Goal: Task Accomplishment & Management: Use online tool/utility

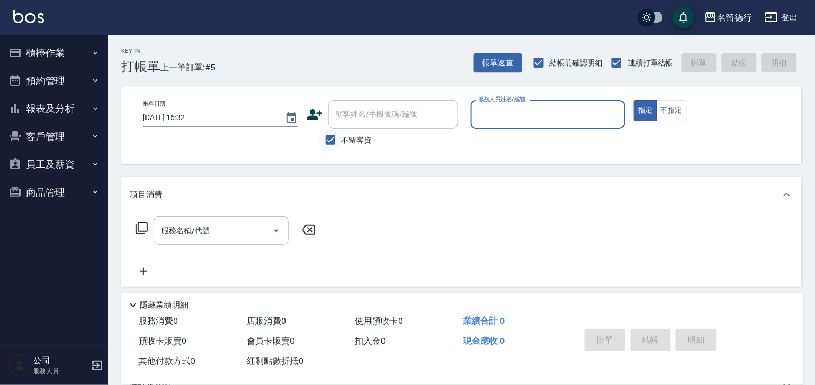
click at [332, 138] on input "不留客資" at bounding box center [330, 140] width 23 height 23
checkbox input "false"
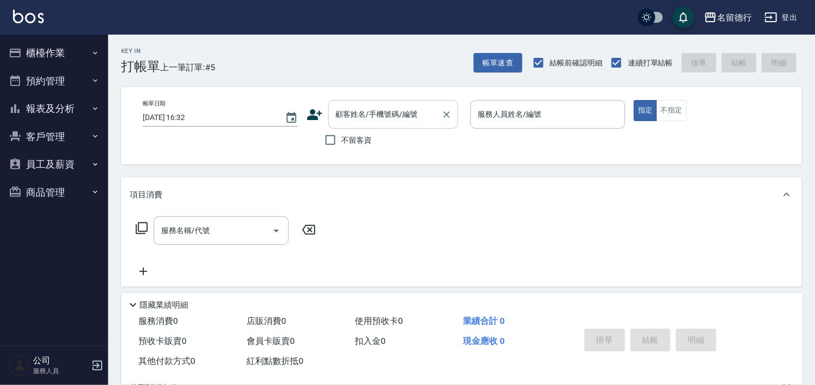
click at [348, 116] on input "顧客姓名/手機號碼/編號" at bounding box center [385, 114] width 104 height 19
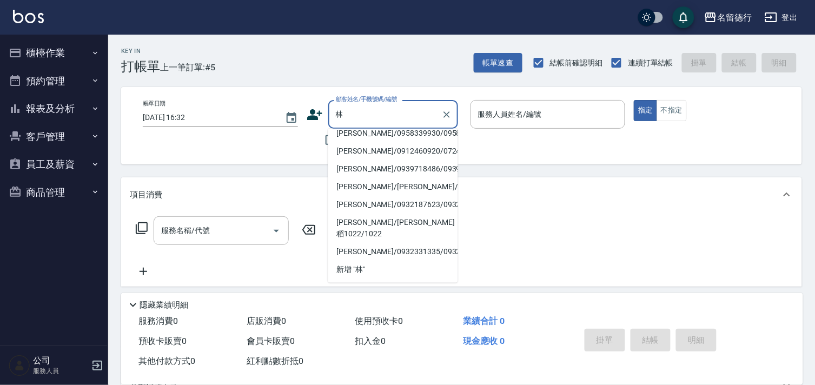
scroll to position [300, 0]
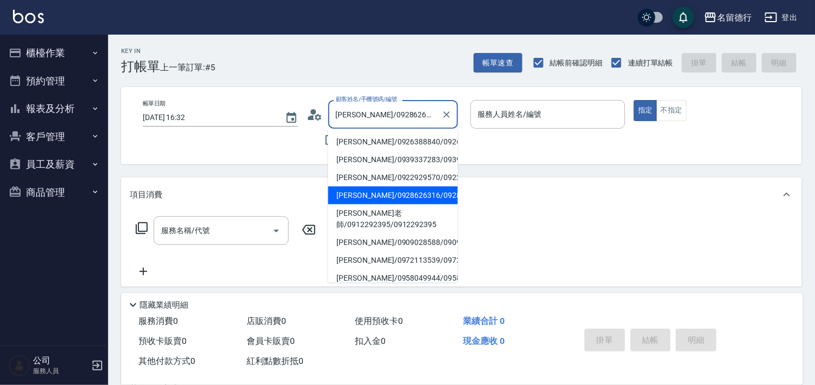
click at [376, 110] on input "[PERSON_NAME]/0928626316/0928626316" at bounding box center [385, 114] width 104 height 19
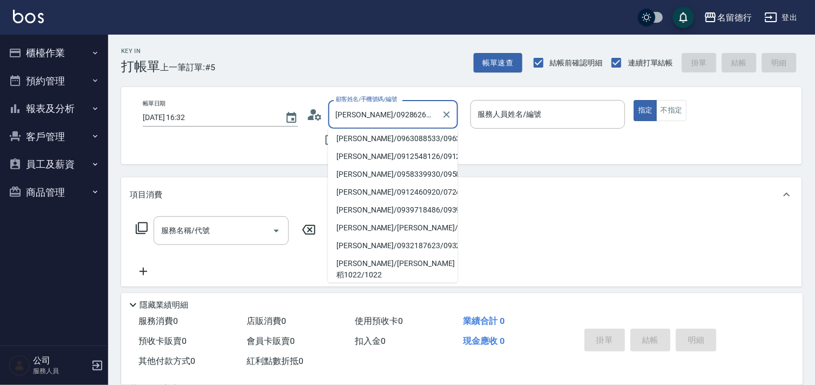
scroll to position [240, 0]
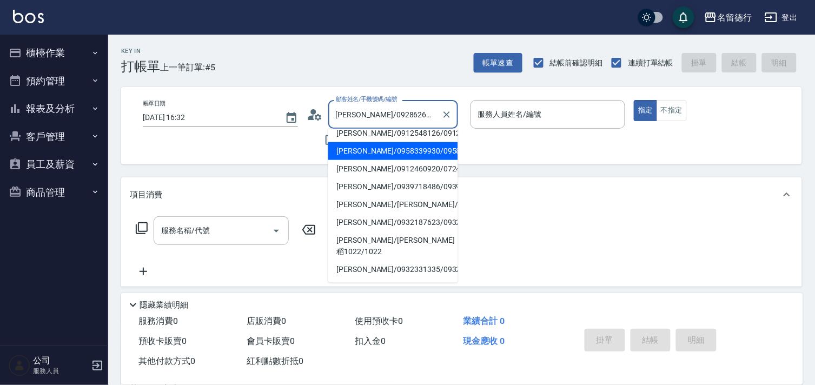
click at [370, 160] on li "[PERSON_NAME]/0958339930/0958339930" at bounding box center [393, 151] width 130 height 18
type input "[PERSON_NAME]/0958339930/0958339930"
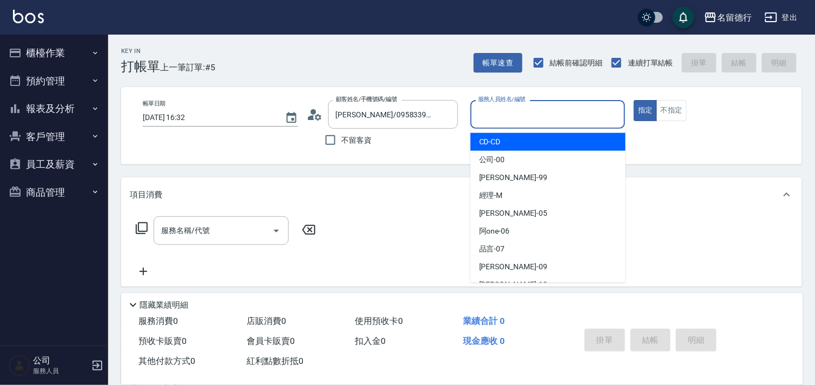
click at [483, 109] on input "服務人員姓名/編號" at bounding box center [547, 114] width 145 height 19
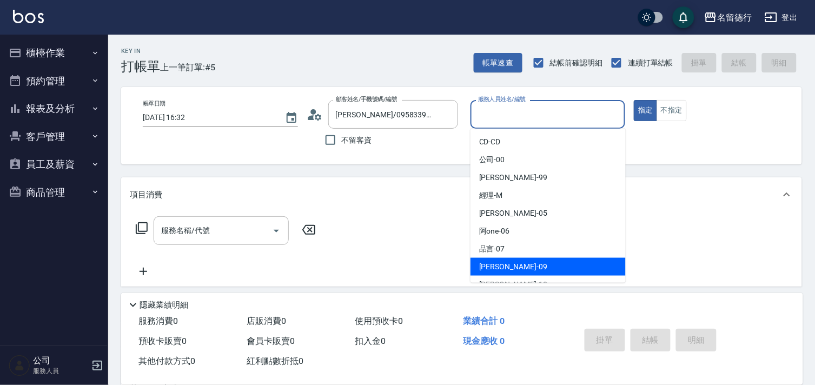
click at [480, 268] on span "[PERSON_NAME] -09" at bounding box center [513, 266] width 68 height 11
type input "[PERSON_NAME]-09"
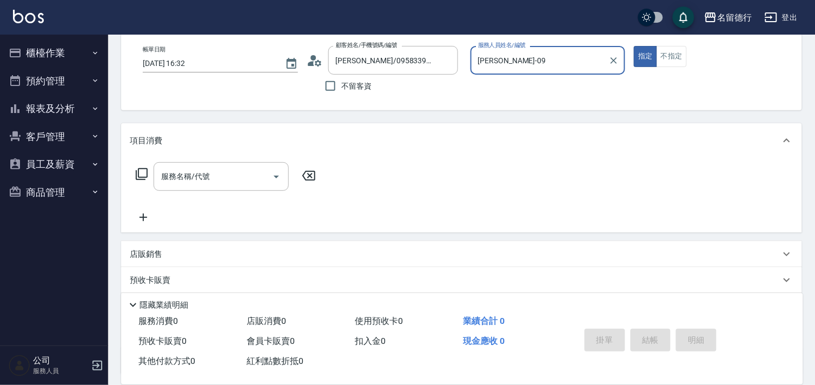
scroll to position [145, 0]
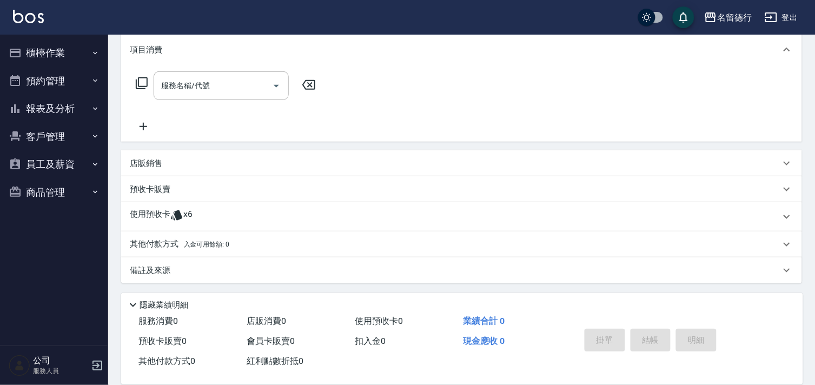
click at [158, 209] on p "使用預收卡" at bounding box center [150, 217] width 41 height 16
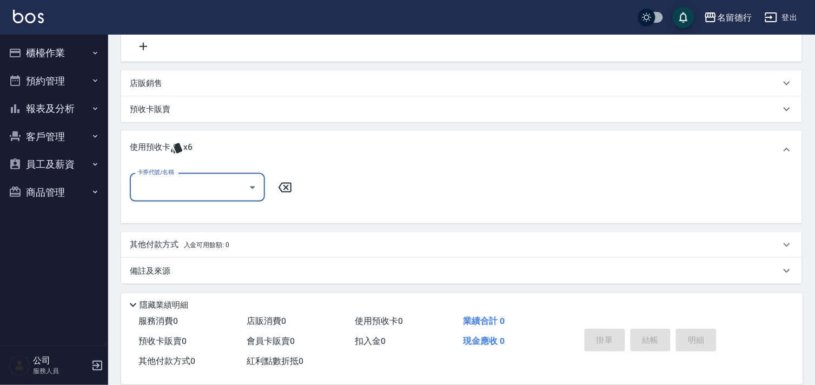
scroll to position [225, 0]
click at [181, 187] on input "卡券代號/名稱" at bounding box center [189, 186] width 109 height 19
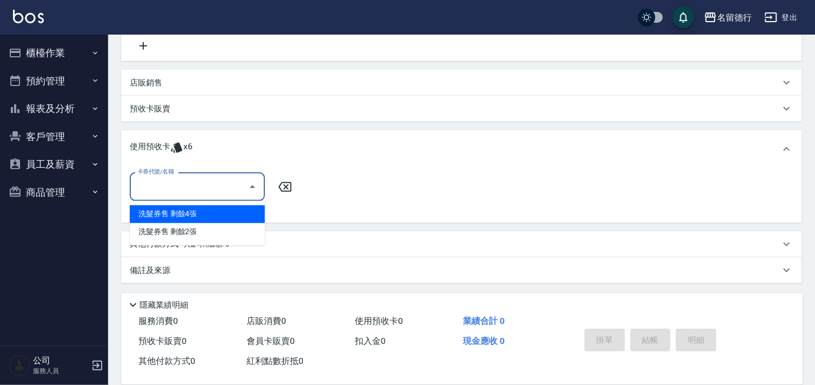
click at [201, 217] on div "洗髮券售 剩餘4張" at bounding box center [197, 214] width 135 height 18
type input "洗髮券售"
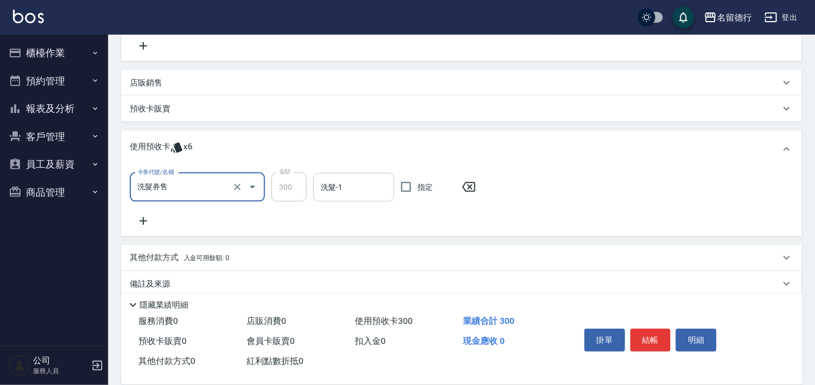
click at [330, 185] on input "洗髮-1" at bounding box center [353, 187] width 71 height 19
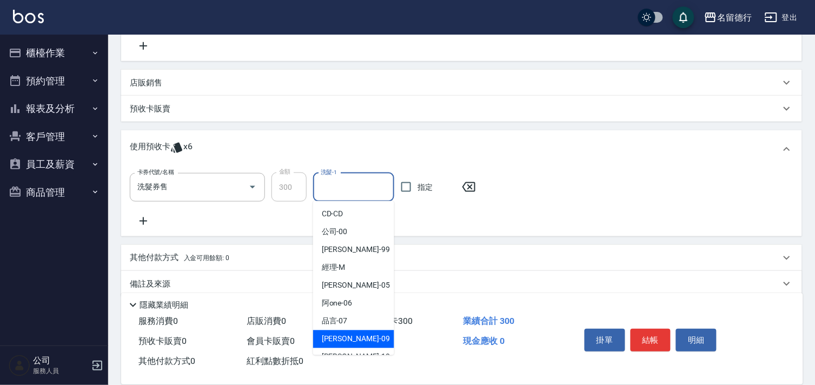
click at [338, 343] on span "[PERSON_NAME] -09" at bounding box center [356, 339] width 68 height 11
type input "[PERSON_NAME]-09"
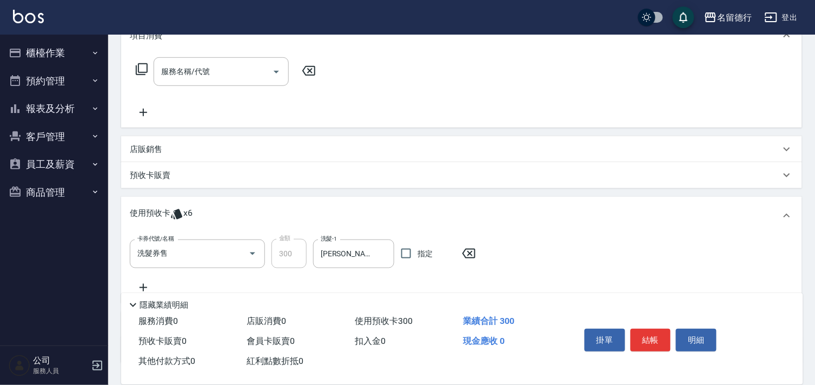
scroll to position [0, 0]
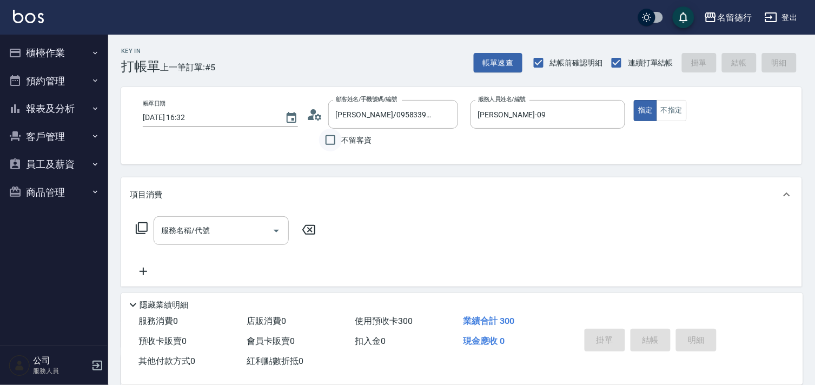
type input "[DATE] 16:54"
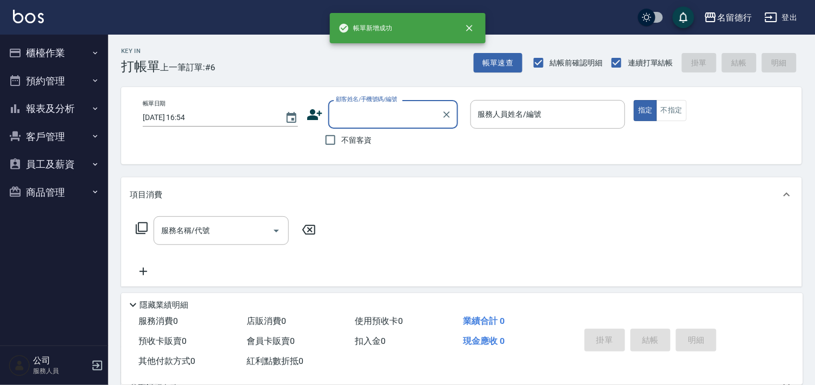
click at [349, 105] on input "顧客姓名/手機號碼/編號" at bounding box center [385, 114] width 104 height 19
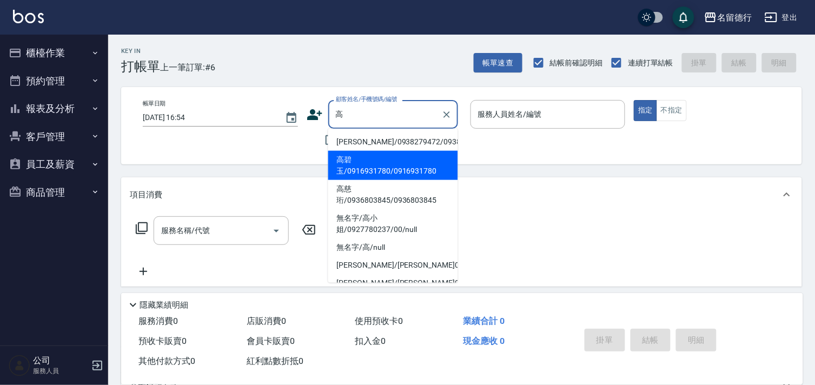
drag, startPoint x: 354, startPoint y: 178, endPoint x: 386, endPoint y: 172, distance: 32.6
click at [354, 179] on li "高碧玉/0916931780/0916931780" at bounding box center [393, 165] width 130 height 29
type input "高碧玉/0916931780/0916931780"
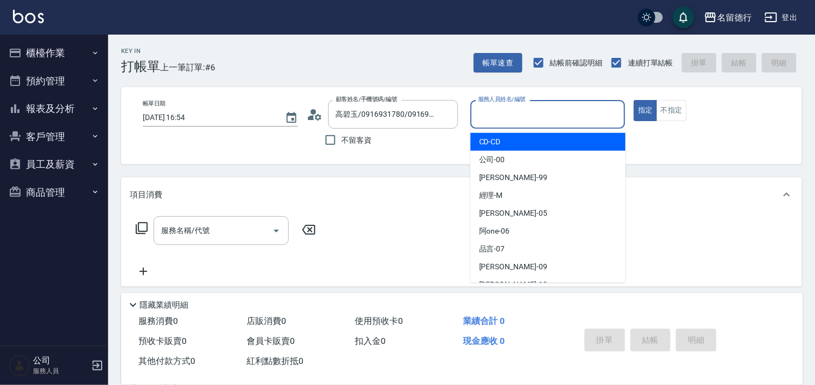
click at [494, 115] on input "服務人員姓名/編號" at bounding box center [547, 114] width 145 height 19
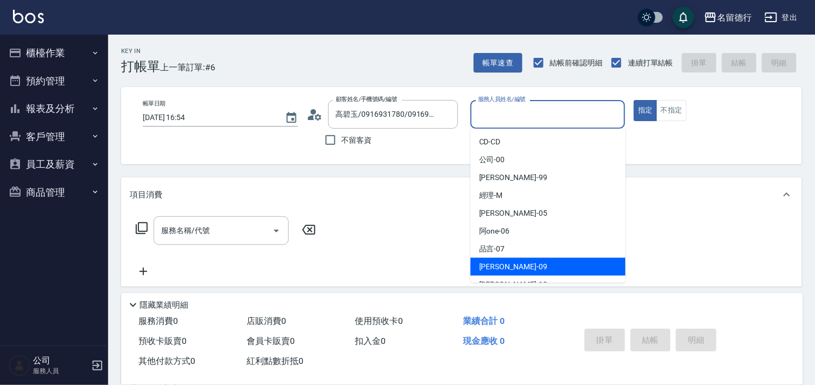
click at [481, 261] on span "[PERSON_NAME] -09" at bounding box center [513, 266] width 68 height 11
type input "[PERSON_NAME]-09"
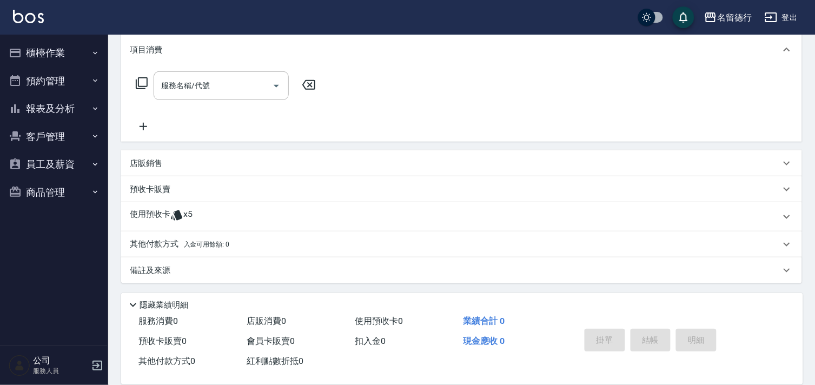
click at [152, 209] on p "使用預收卡" at bounding box center [150, 217] width 41 height 16
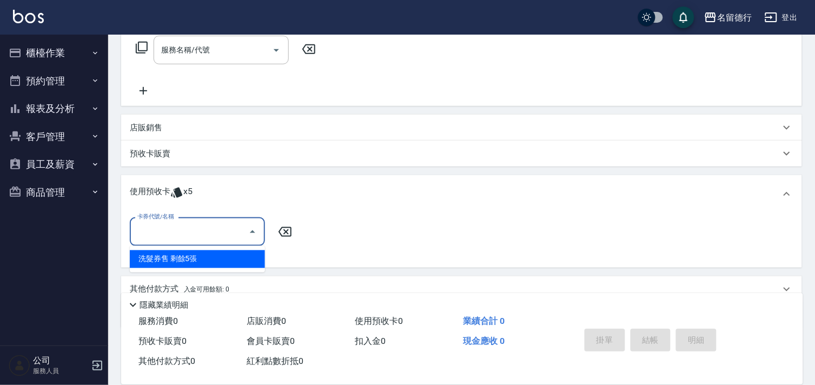
click at [180, 223] on input "卡券代號/名稱" at bounding box center [189, 231] width 109 height 19
click at [196, 260] on div "洗髮券售 剩餘5張" at bounding box center [197, 259] width 135 height 18
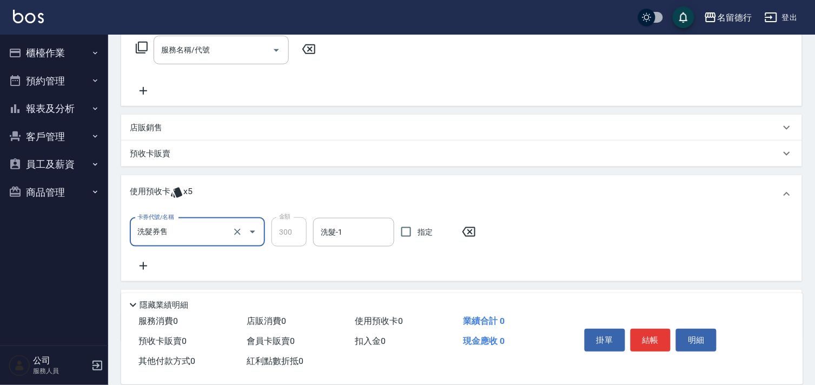
type input "洗髮券售"
click at [353, 228] on input "洗髮-1" at bounding box center [353, 232] width 71 height 19
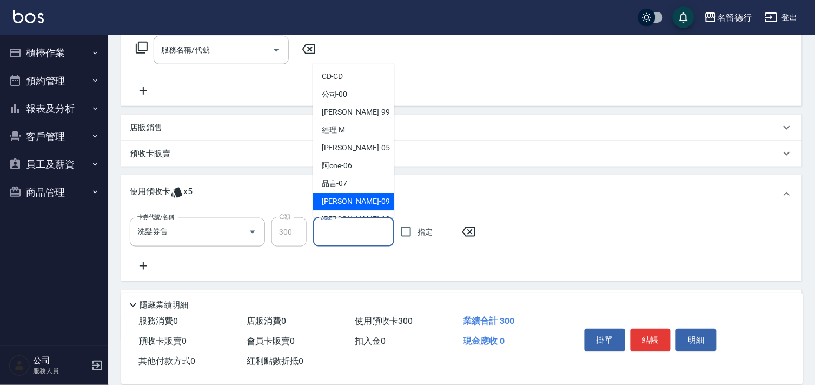
click at [347, 194] on div "[PERSON_NAME] -09" at bounding box center [353, 202] width 81 height 18
type input "[PERSON_NAME]-09"
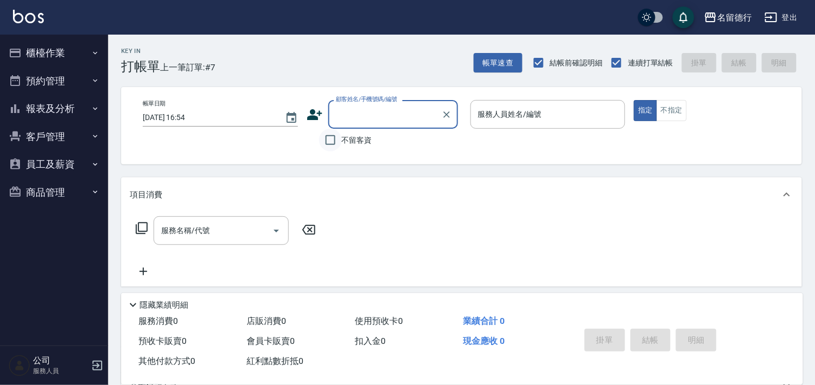
click at [331, 142] on input "不留客資" at bounding box center [330, 140] width 23 height 23
checkbox input "true"
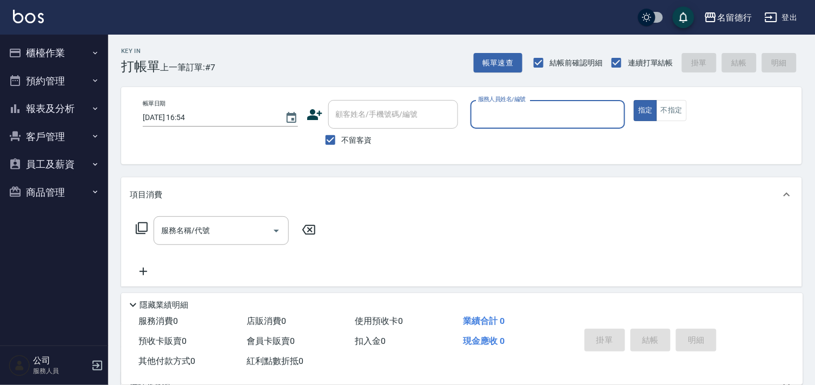
click at [500, 118] on input "服務人員姓名/編號" at bounding box center [547, 114] width 145 height 19
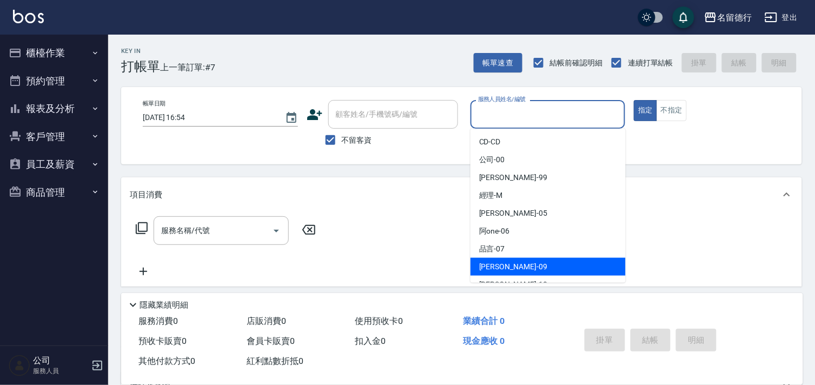
click at [479, 267] on span "[PERSON_NAME] -09" at bounding box center [513, 266] width 68 height 11
type input "[PERSON_NAME]-09"
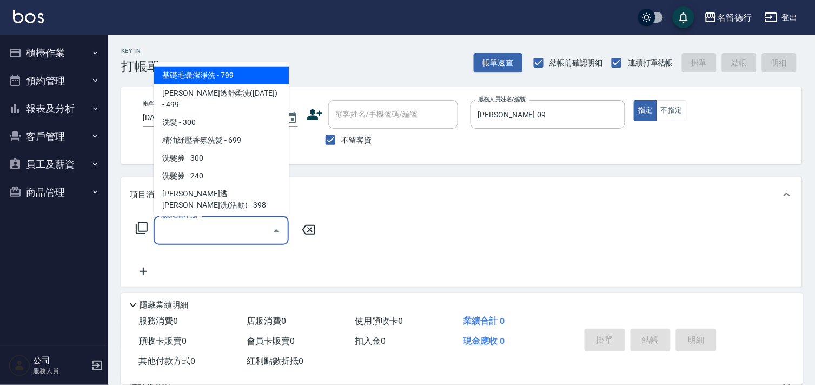
click at [204, 234] on input "服務名稱/代號" at bounding box center [212, 230] width 109 height 19
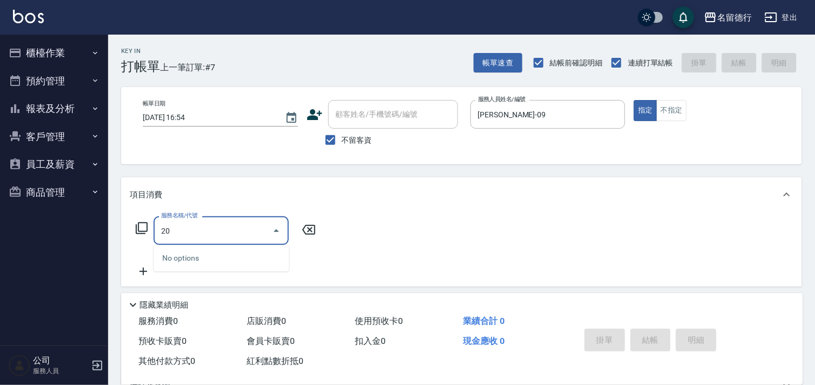
type input "2"
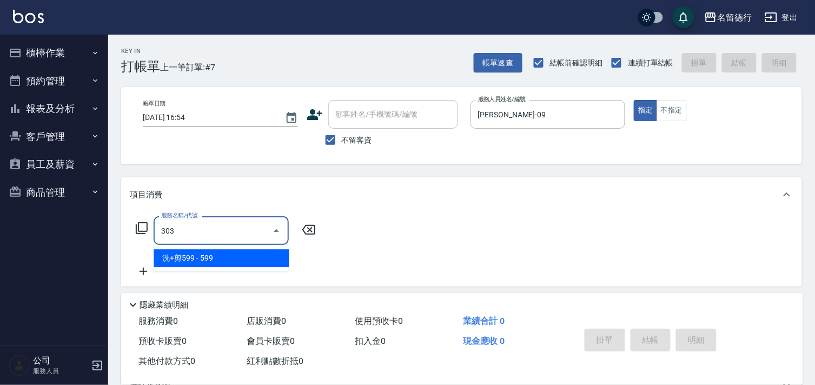
click at [231, 266] on span "洗+剪599 - 599" at bounding box center [221, 258] width 135 height 18
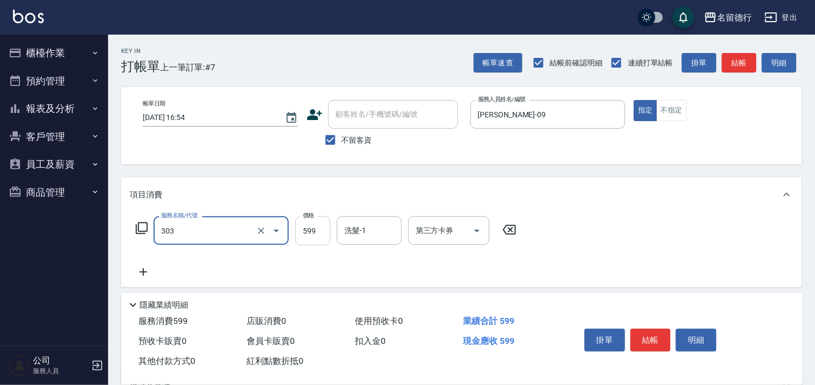
type input "洗+剪599(303)"
click at [298, 231] on input "599" at bounding box center [312, 230] width 35 height 29
type input "800"
click at [363, 231] on input "洗髮-1" at bounding box center [369, 230] width 55 height 19
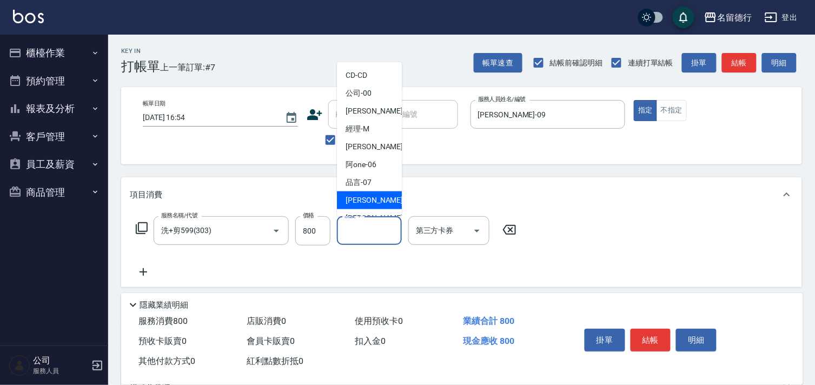
click at [364, 197] on span "[PERSON_NAME] -09" at bounding box center [380, 200] width 68 height 11
type input "[PERSON_NAME]-09"
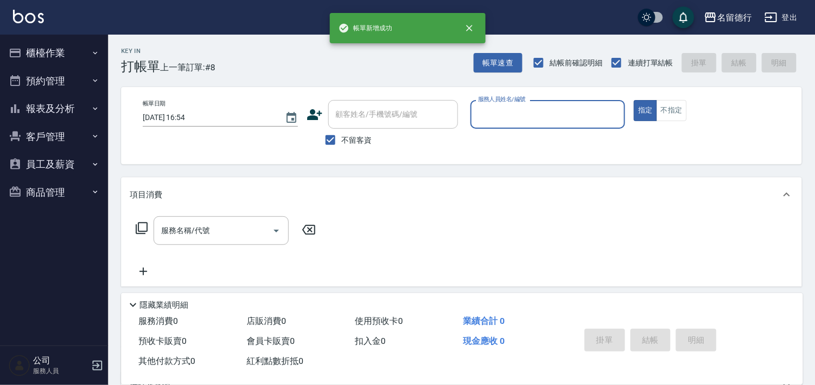
drag, startPoint x: 332, startPoint y: 138, endPoint x: 349, endPoint y: 132, distance: 18.0
click at [334, 138] on input "不留客資" at bounding box center [330, 140] width 23 height 23
checkbox input "false"
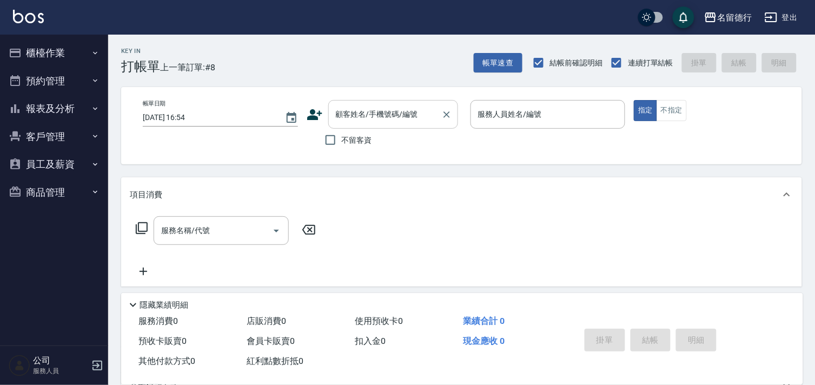
click at [356, 118] on input "顧客姓名/手機號碼/編號" at bounding box center [385, 114] width 104 height 19
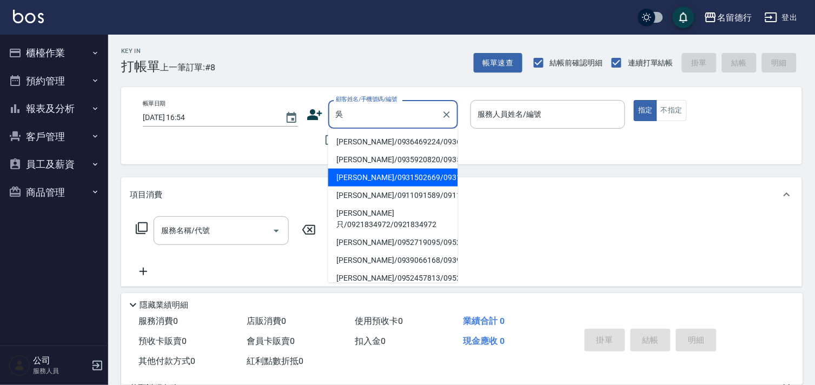
click at [379, 187] on li "[PERSON_NAME]/0931502669/0931502669" at bounding box center [393, 178] width 130 height 18
type input "[PERSON_NAME]/0931502669/0931502669"
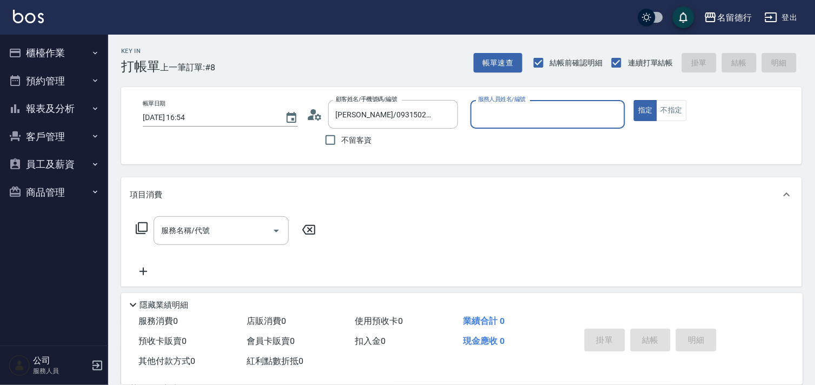
click at [487, 116] on input "服務人員姓名/編號" at bounding box center [547, 114] width 145 height 19
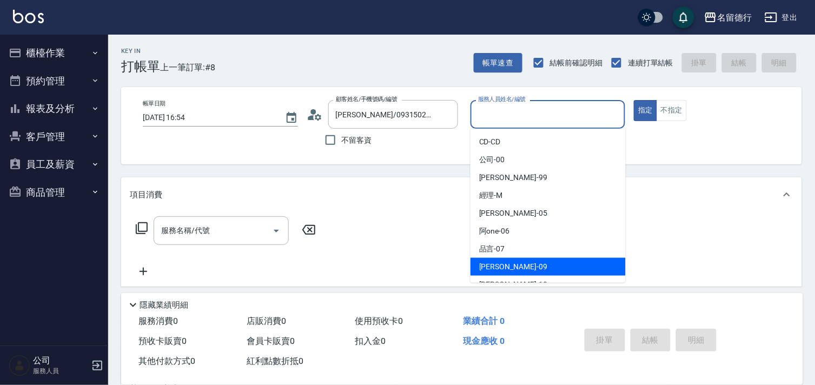
click at [486, 263] on span "[PERSON_NAME] -09" at bounding box center [513, 266] width 68 height 11
type input "[PERSON_NAME]-09"
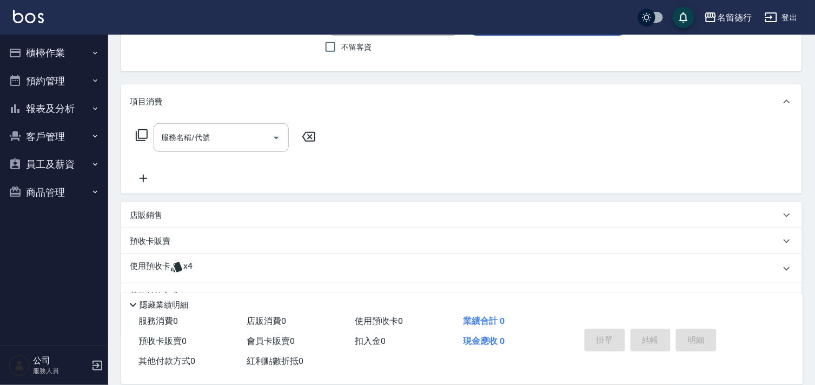
scroll to position [145, 0]
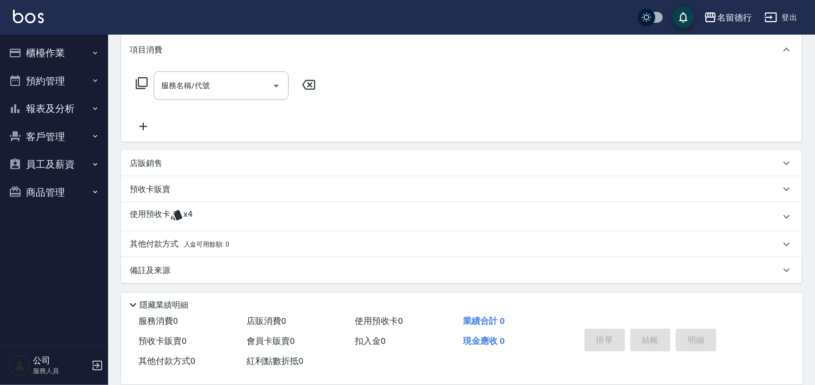
click at [163, 218] on p "使用預收卡" at bounding box center [150, 217] width 41 height 16
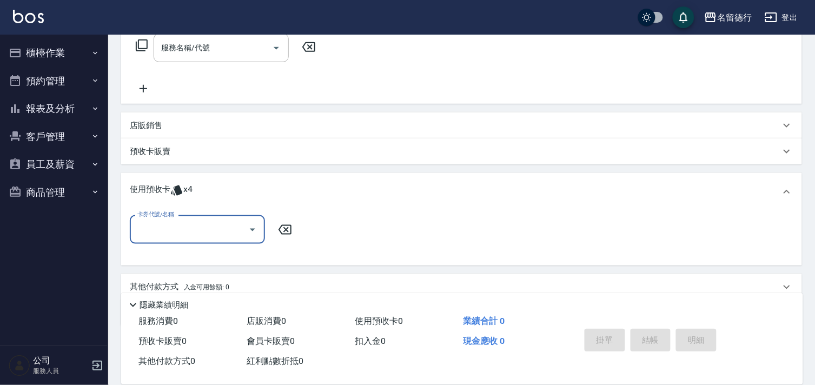
scroll to position [225, 0]
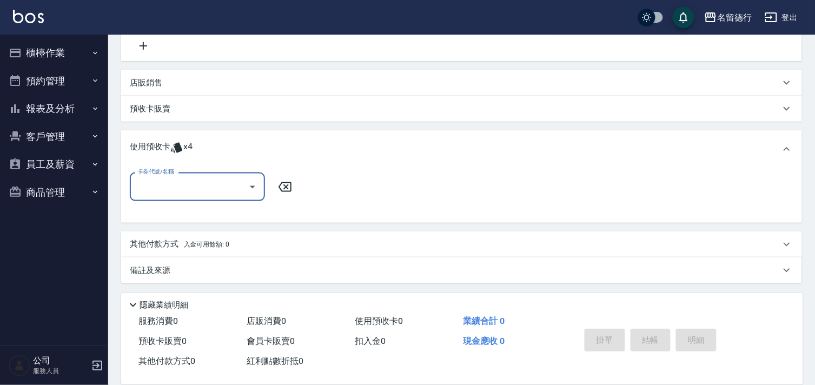
click at [185, 185] on input "卡券代號/名稱" at bounding box center [189, 186] width 109 height 19
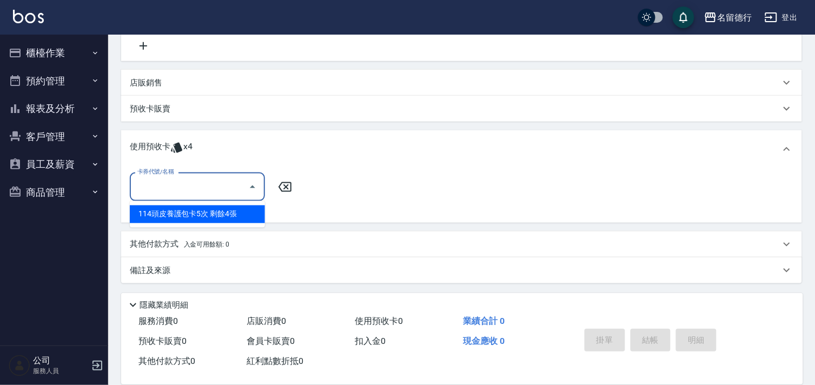
click at [197, 213] on div "114頭皮養護包卡5次 剩餘4張" at bounding box center [197, 214] width 135 height 18
type input "114頭皮養護包卡5次"
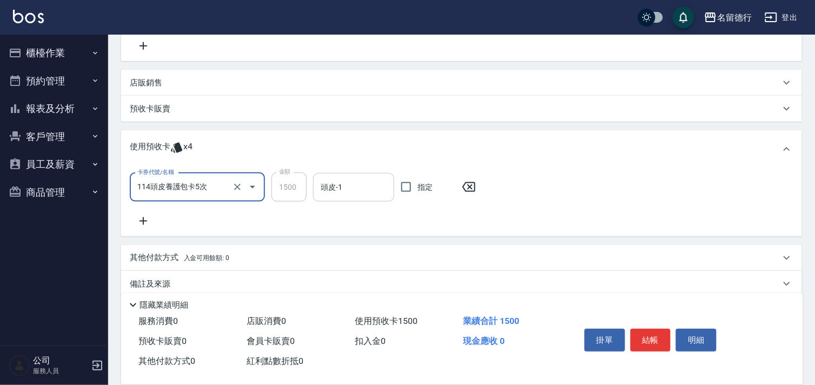
click at [336, 177] on div "頭皮-1 頭皮-1" at bounding box center [353, 187] width 81 height 29
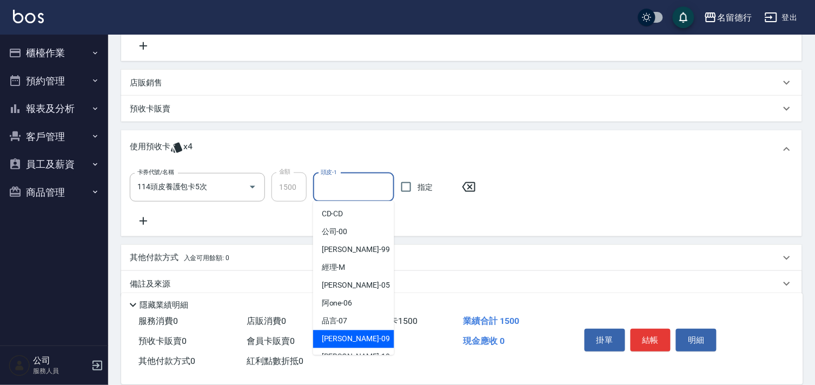
drag, startPoint x: 341, startPoint y: 333, endPoint x: 336, endPoint y: 310, distance: 22.7
click at [342, 334] on span "[PERSON_NAME] -09" at bounding box center [356, 339] width 68 height 11
type input "[PERSON_NAME]-09"
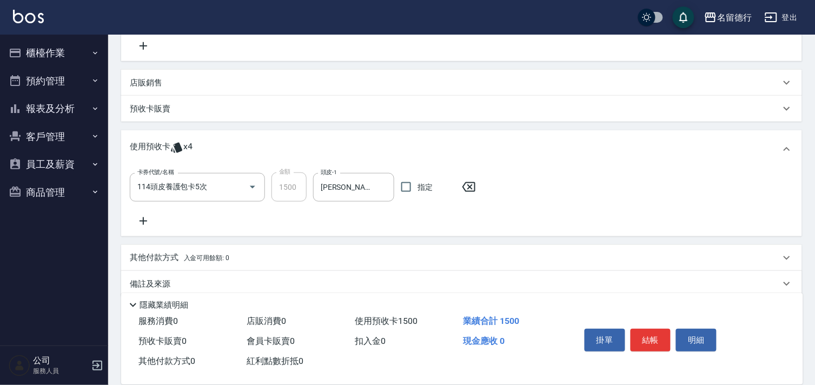
scroll to position [105, 0]
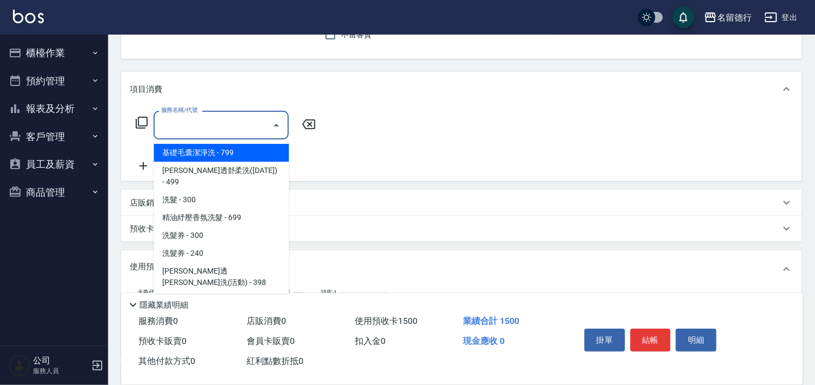
click at [190, 128] on div "服務名稱/代號 服務名稱/代號" at bounding box center [221, 125] width 135 height 29
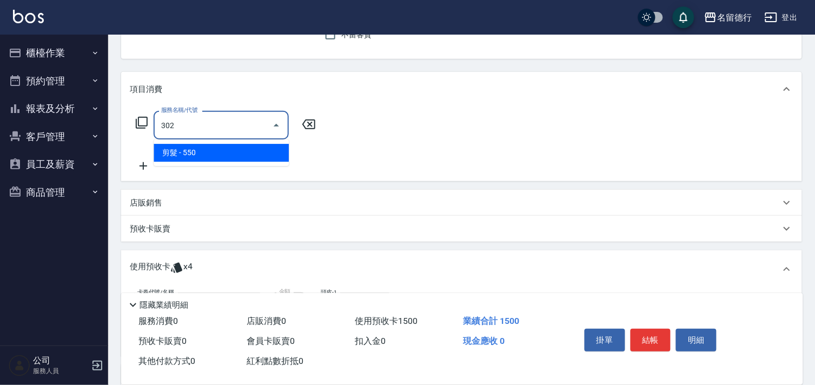
drag, startPoint x: 188, startPoint y: 158, endPoint x: 317, endPoint y: 151, distance: 130.0
click at [188, 159] on span "剪髮 - 550" at bounding box center [221, 153] width 135 height 18
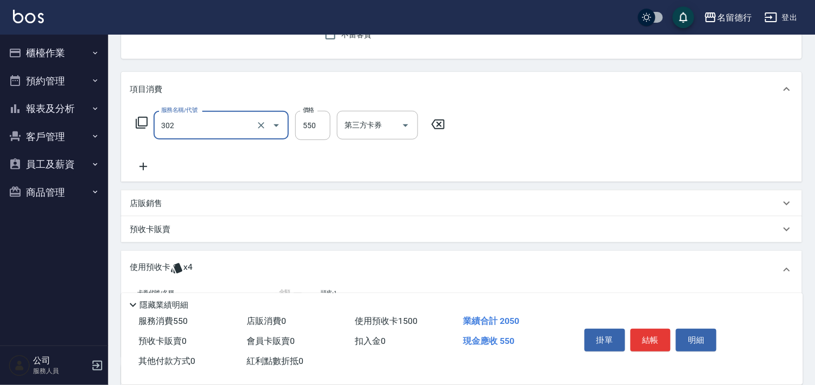
scroll to position [0, 0]
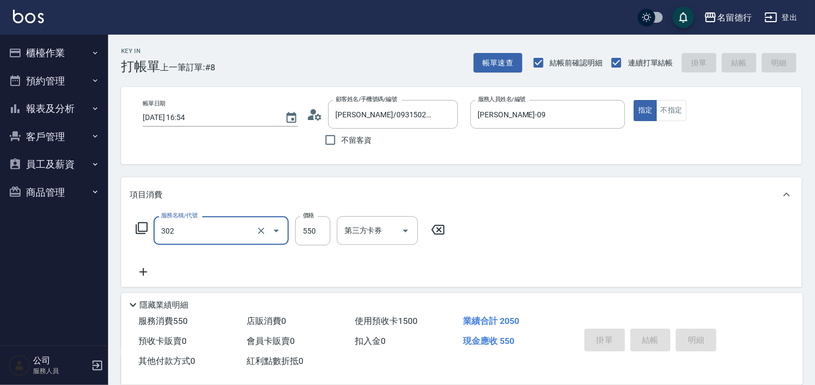
type input "302"
type input "[DATE] 16:55"
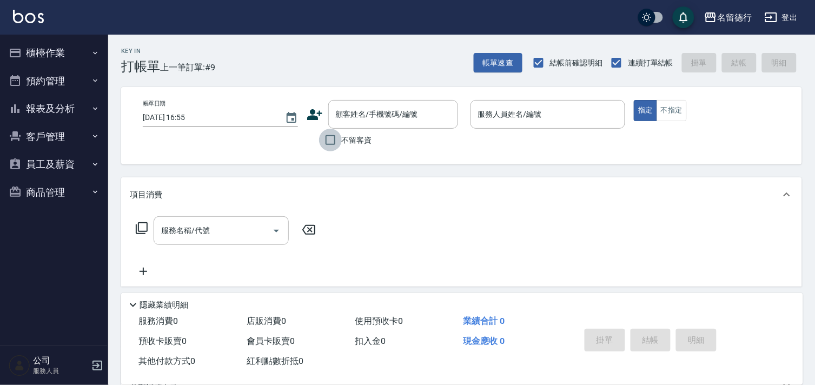
click at [327, 144] on input "不留客資" at bounding box center [330, 140] width 23 height 23
checkbox input "true"
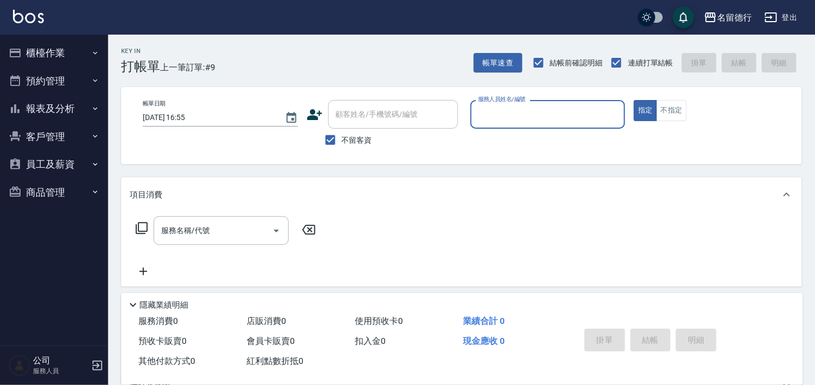
click at [497, 98] on label "服務人員姓名/編號" at bounding box center [502, 99] width 48 height 8
click at [497, 105] on input "服務人員姓名/編號" at bounding box center [547, 114] width 145 height 19
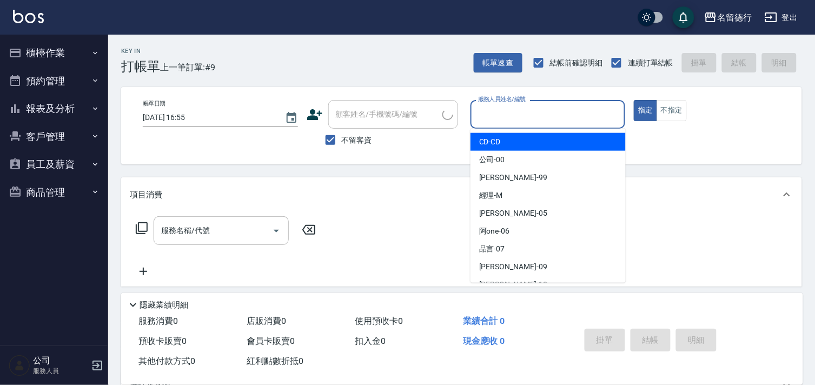
click at [499, 108] on input "服務人員姓名/編號" at bounding box center [547, 114] width 145 height 19
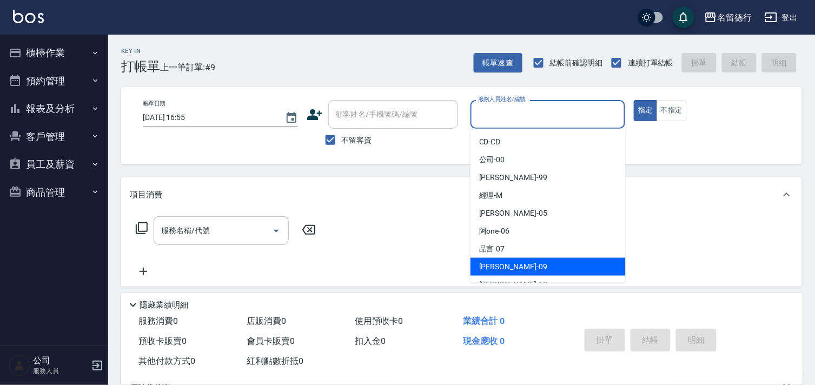
click at [489, 262] on span "[PERSON_NAME] -09" at bounding box center [513, 266] width 68 height 11
type input "[PERSON_NAME]-09"
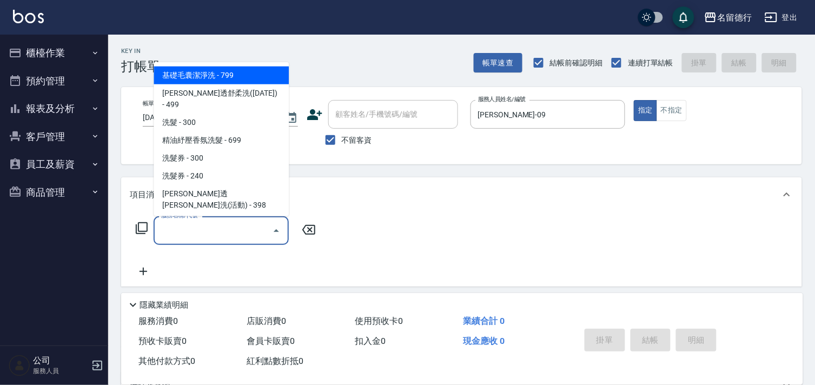
click at [219, 233] on input "服務名稱/代號" at bounding box center [212, 230] width 109 height 19
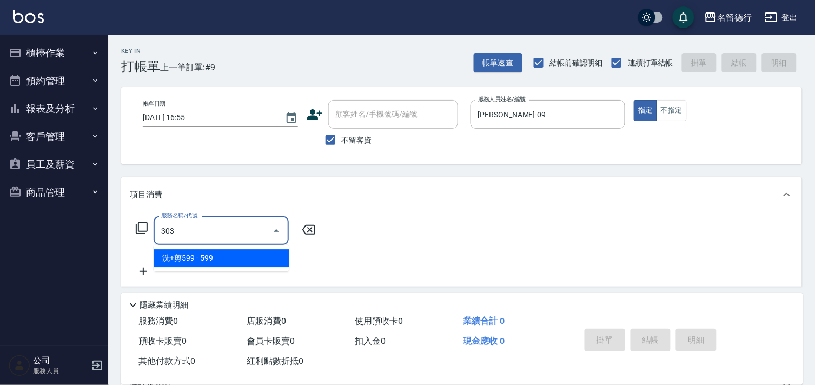
click at [223, 263] on span "洗+剪599 - 599" at bounding box center [221, 258] width 135 height 18
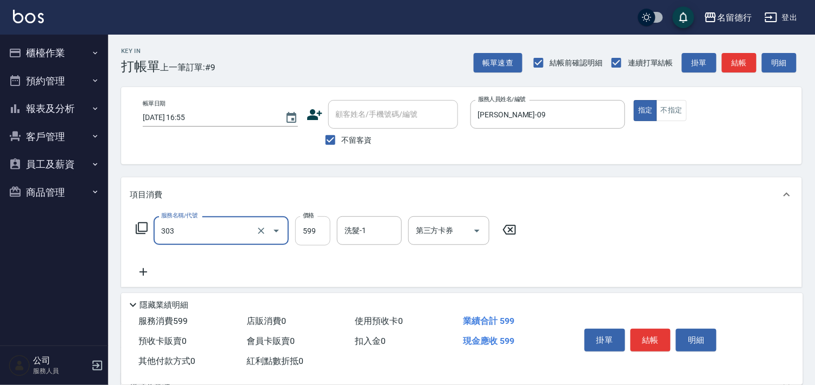
type input "洗+剪599(303)"
click at [311, 234] on input "599" at bounding box center [312, 230] width 35 height 29
type input "700"
click at [347, 231] on div "洗髮-1 洗髮-1" at bounding box center [369, 230] width 65 height 29
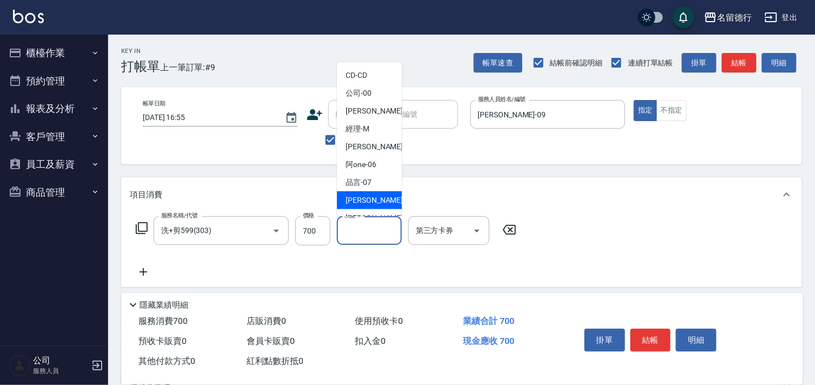
click at [365, 198] on span "[PERSON_NAME] -09" at bounding box center [380, 200] width 68 height 11
type input "[PERSON_NAME]-09"
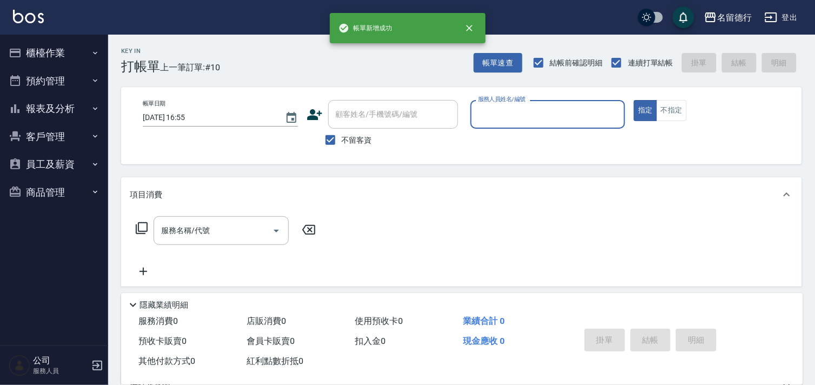
click at [497, 111] on input "服務人員姓名/編號" at bounding box center [547, 114] width 145 height 19
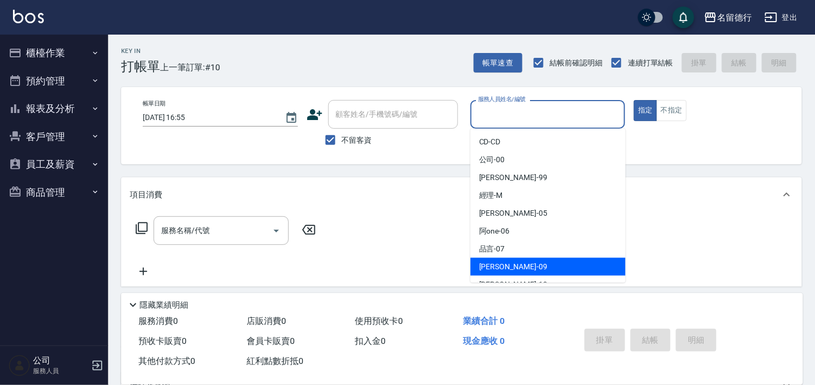
click at [488, 263] on span "[PERSON_NAME] -09" at bounding box center [513, 266] width 68 height 11
type input "[PERSON_NAME]-09"
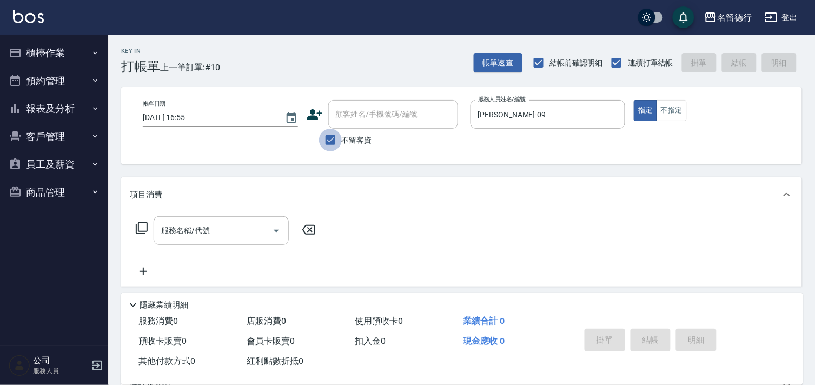
click at [330, 141] on input "不留客資" at bounding box center [330, 140] width 23 height 23
checkbox input "false"
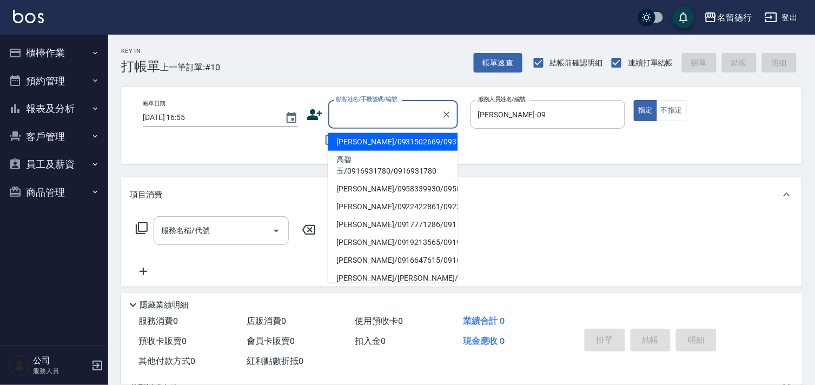
click at [364, 116] on input "顧客姓名/手機號碼/編號" at bounding box center [385, 114] width 104 height 19
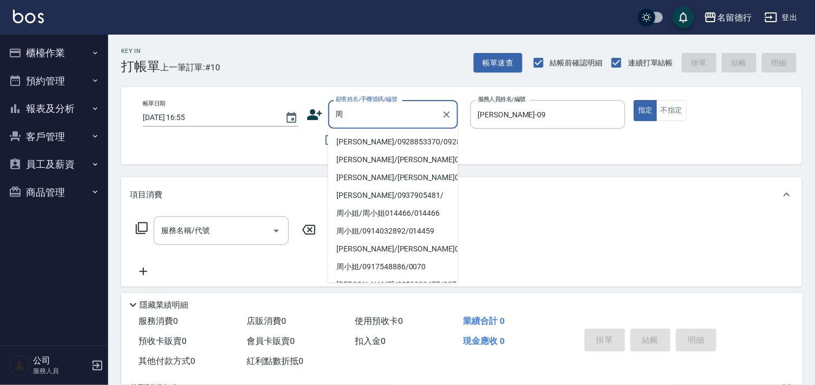
click at [372, 148] on li "[PERSON_NAME]/0928853370/0928853370" at bounding box center [393, 142] width 130 height 18
type input "[PERSON_NAME]/0928853370/0928853370"
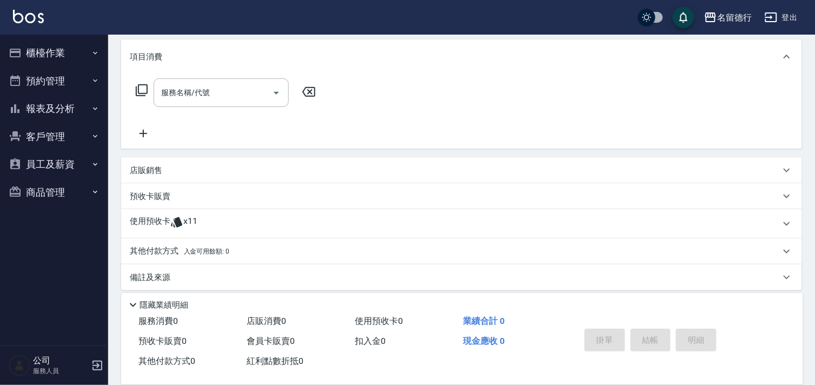
scroll to position [145, 0]
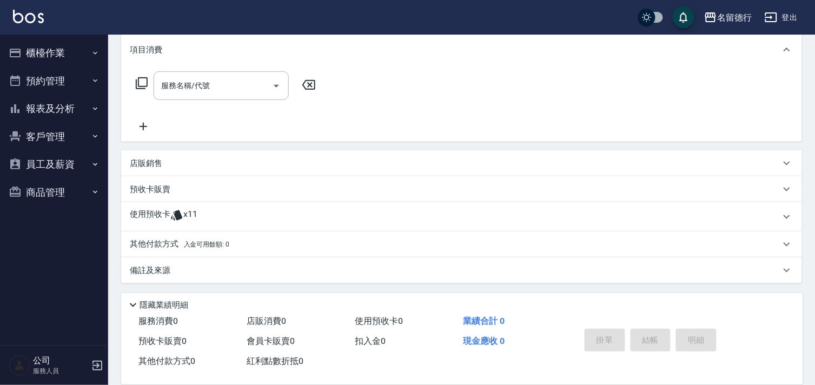
click at [152, 212] on p "使用預收卡" at bounding box center [150, 217] width 41 height 16
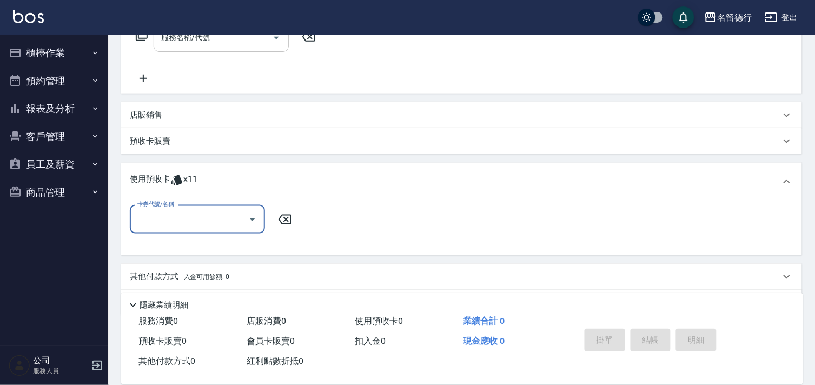
scroll to position [194, 0]
click at [168, 219] on input "卡券代號/名稱" at bounding box center [189, 218] width 109 height 19
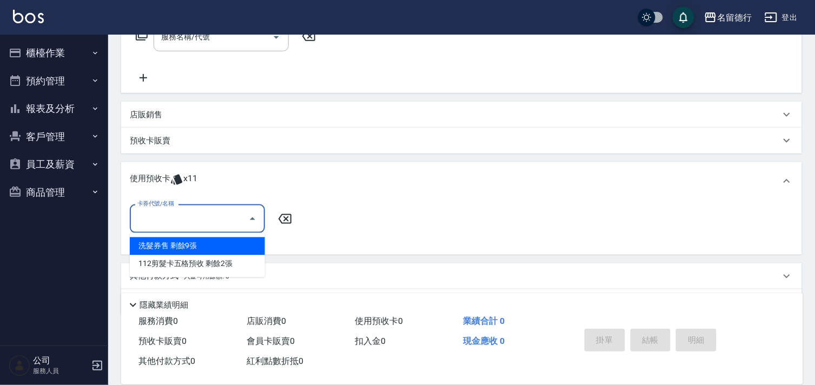
click at [177, 247] on div "洗髮券售 剩餘9張" at bounding box center [197, 246] width 135 height 18
type input "洗髮券售"
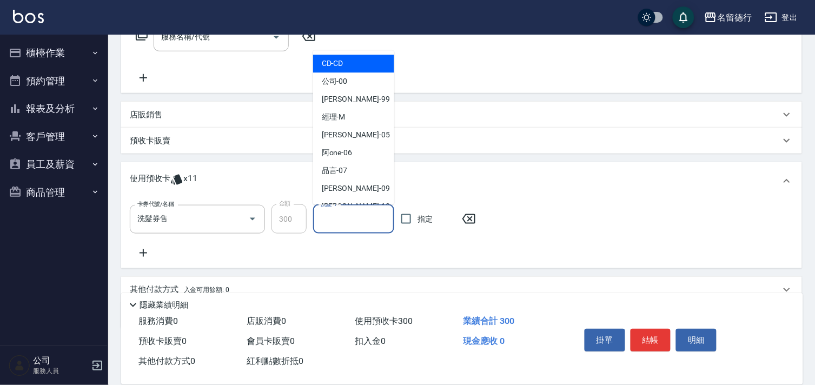
click at [332, 220] on input "洗髮-1" at bounding box center [353, 219] width 71 height 19
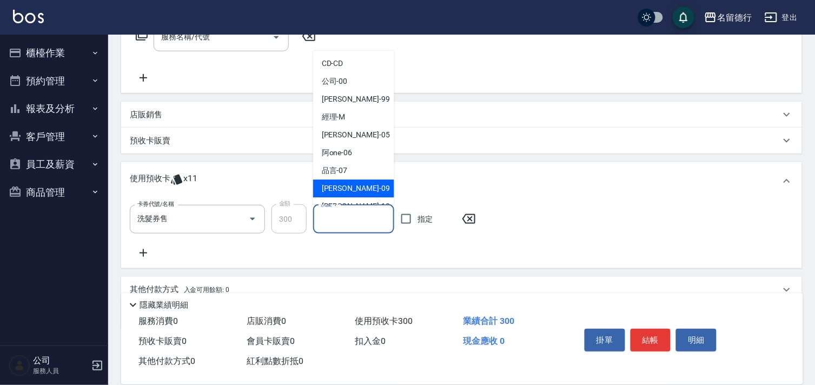
click at [344, 188] on span "[PERSON_NAME] -09" at bounding box center [356, 188] width 68 height 11
type input "[PERSON_NAME]-09"
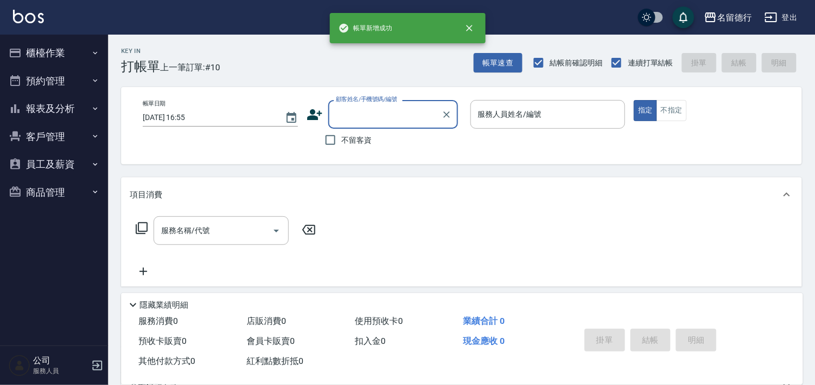
scroll to position [0, 0]
